Goal: Check status

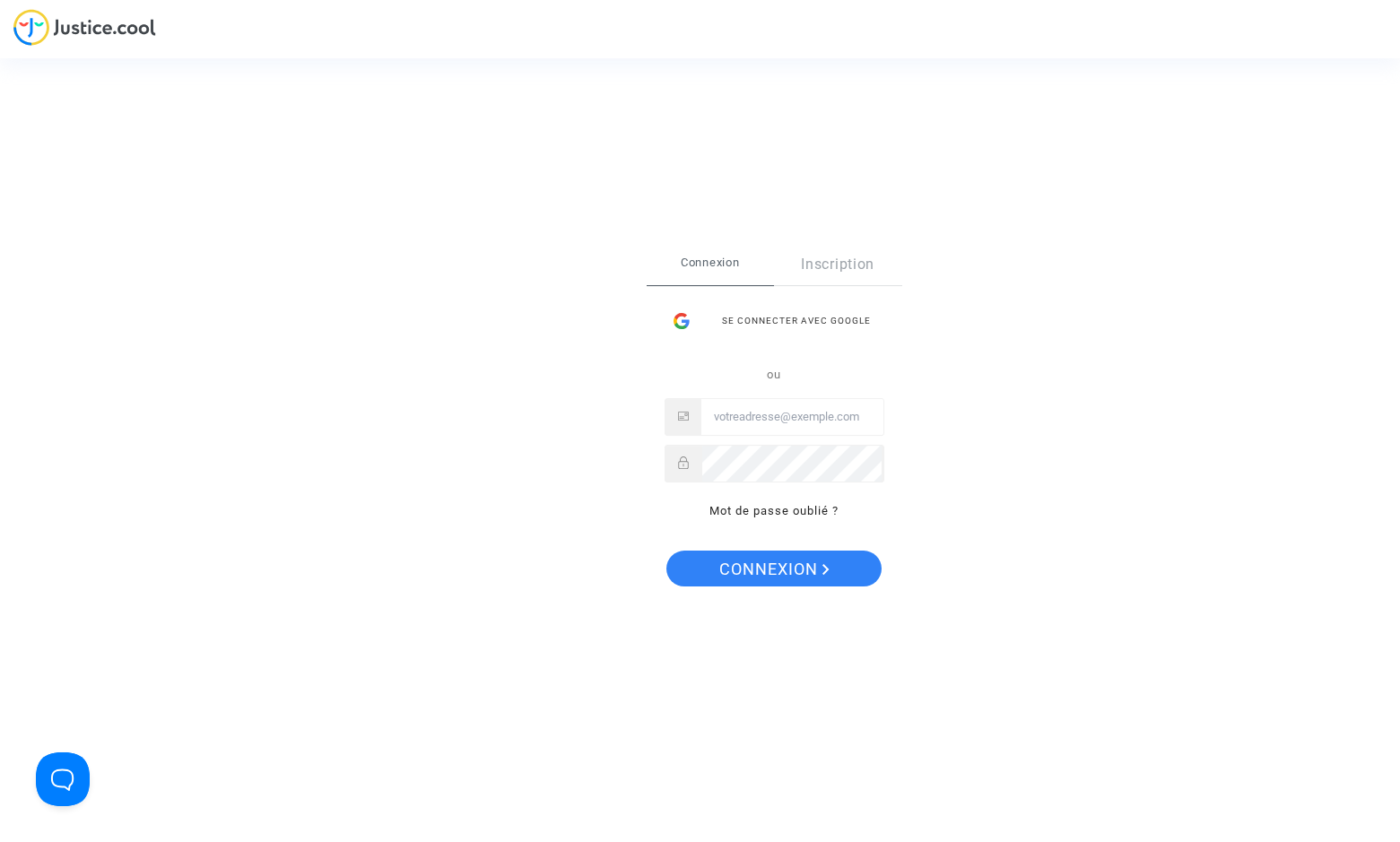
type input "[EMAIL_ADDRESS][DOMAIN_NAME]"
click at [743, 546] on div "Se connecter Connexion Inscription Se connecter avec Google ou levavasseur.prud…" at bounding box center [774, 421] width 256 height 355
click at [738, 558] on span "Connexion" at bounding box center [774, 569] width 110 height 38
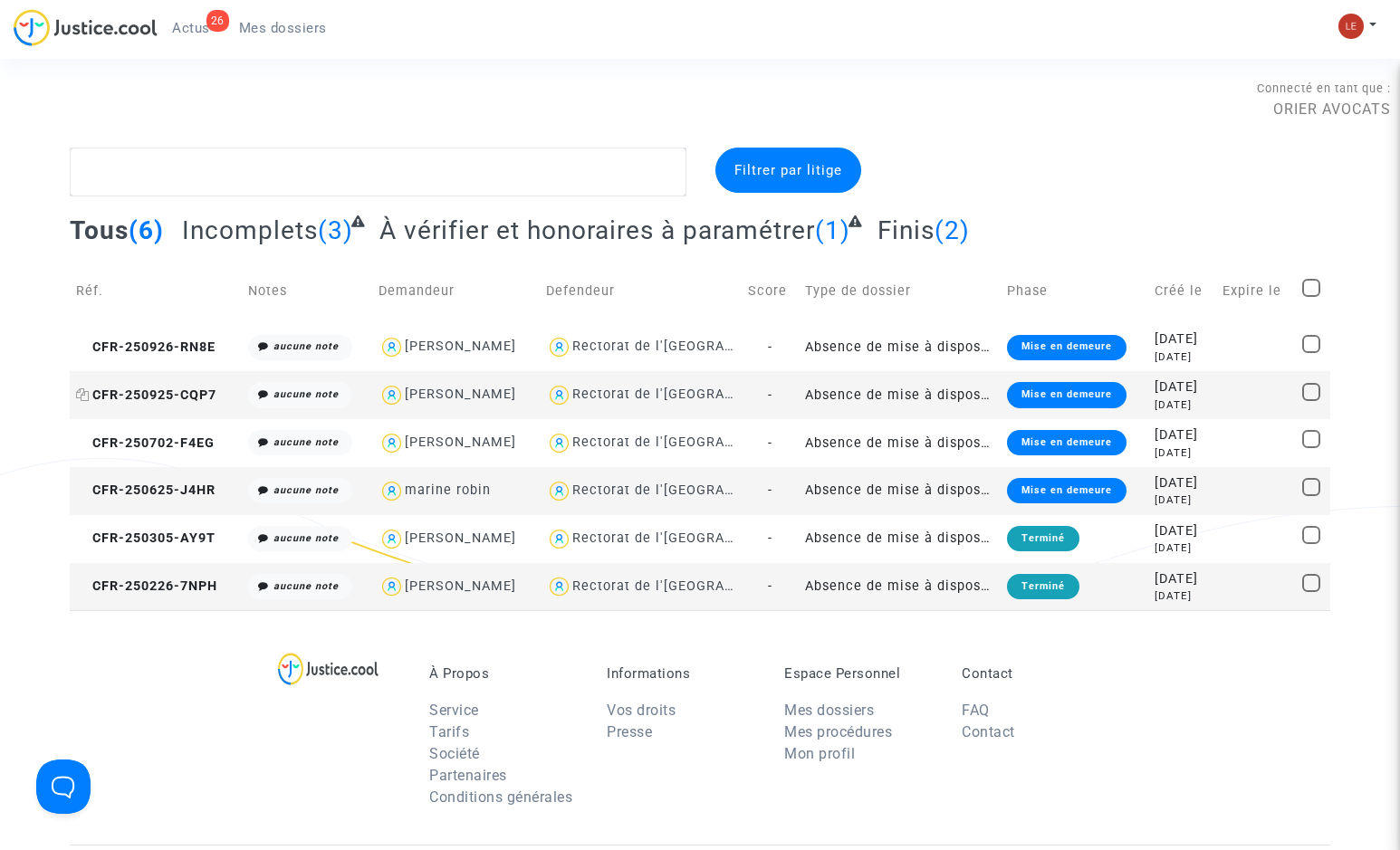
click at [179, 397] on span "CFR-250925-CQP7" at bounding box center [146, 395] width 141 height 16
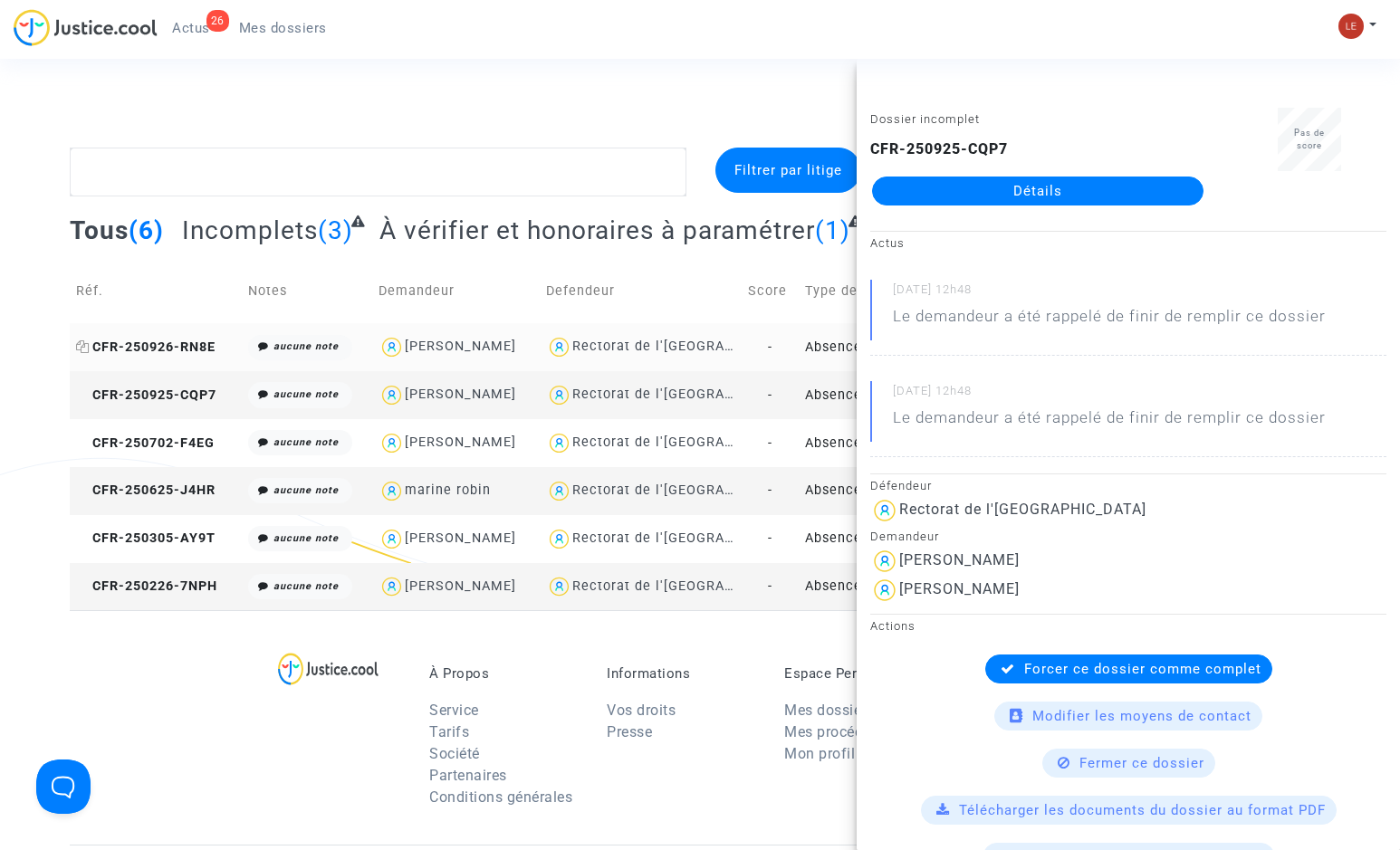
click at [192, 339] on span "CFR-250926-RN8E" at bounding box center [145, 347] width 140 height 16
click at [632, 95] on div "Connecté en tant que : ORIER AVOCATS" at bounding box center [695, 98] width 1391 height 43
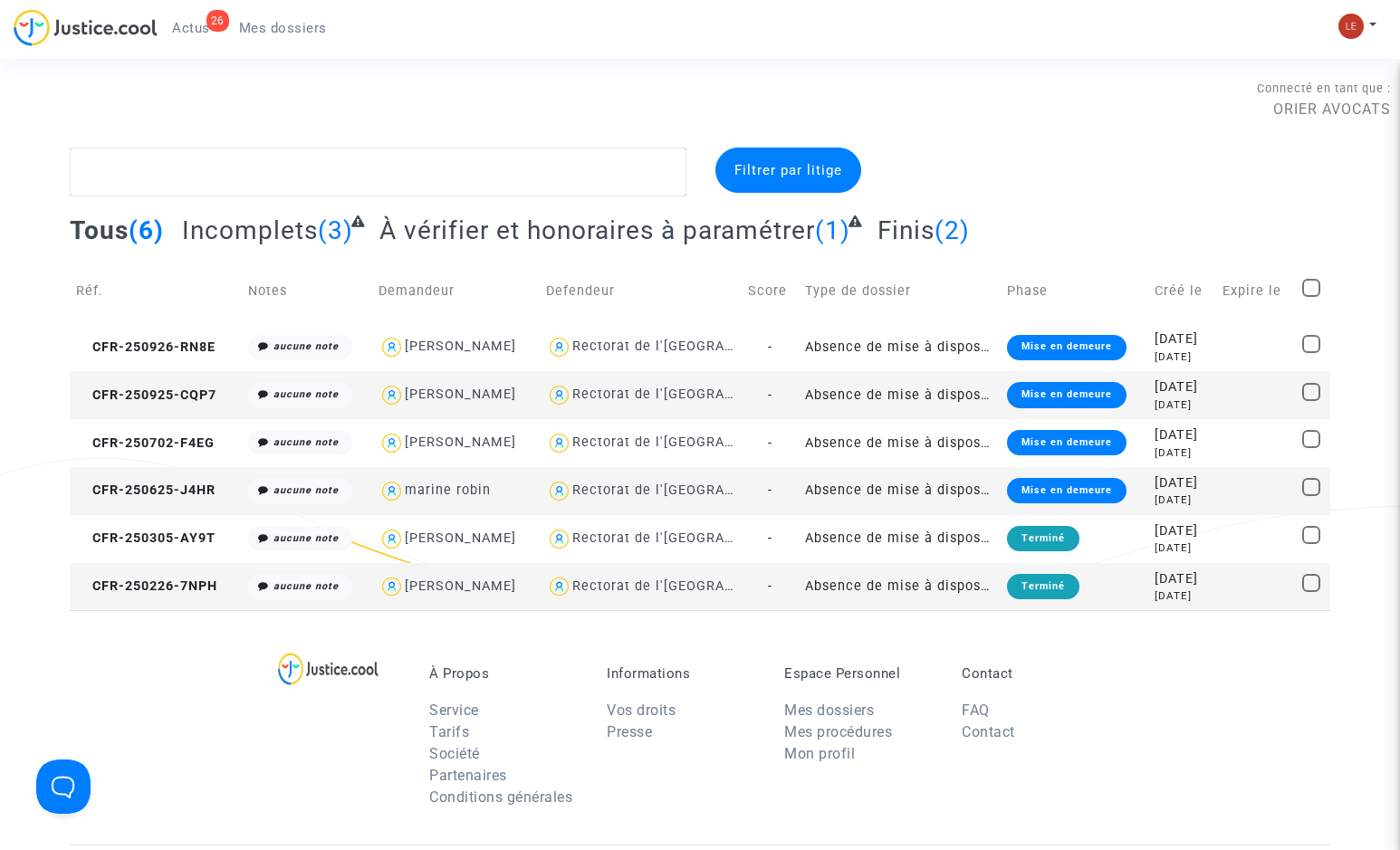
click at [813, 79] on div "Connecté en tant que : ORIER AVOCATS" at bounding box center [695, 98] width 1391 height 43
